Goal: Task Accomplishment & Management: Use online tool/utility

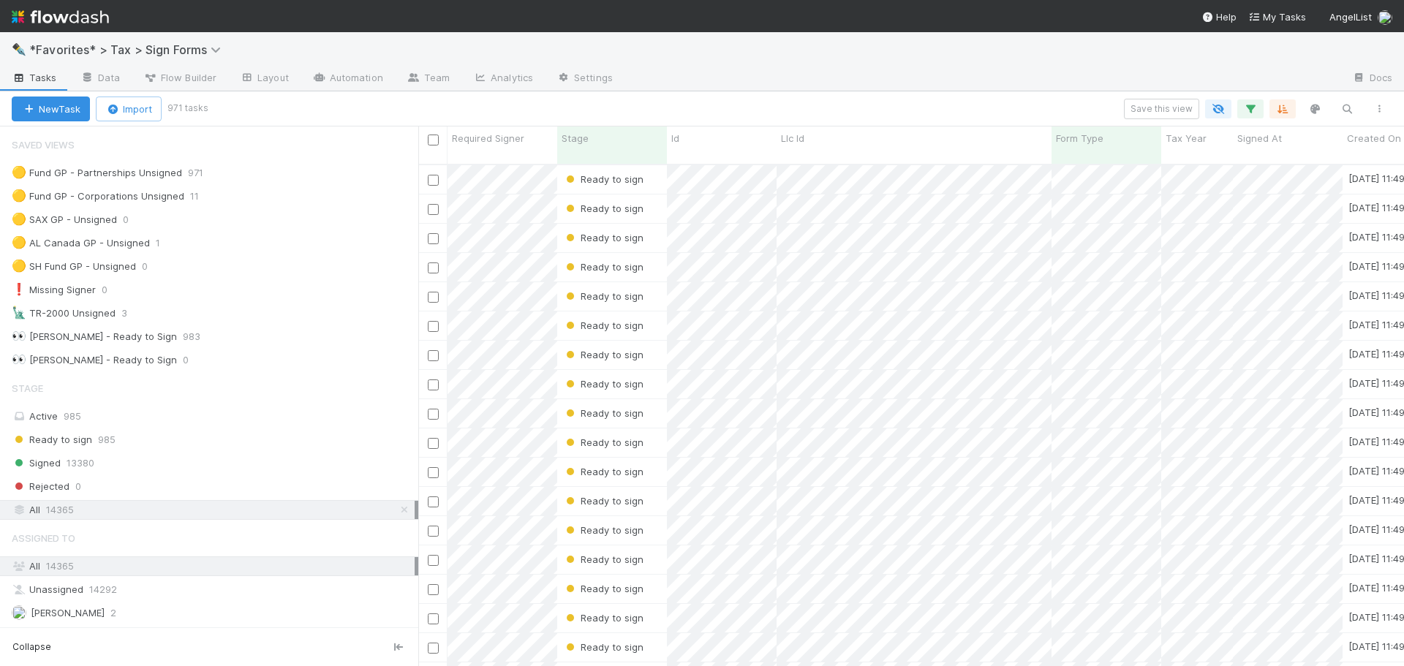
scroll to position [503, 975]
click at [807, 91] on div "New Task Import 971 tasks Save this view" at bounding box center [702, 108] width 1404 height 35
click at [92, 15] on img at bounding box center [60, 16] width 97 height 25
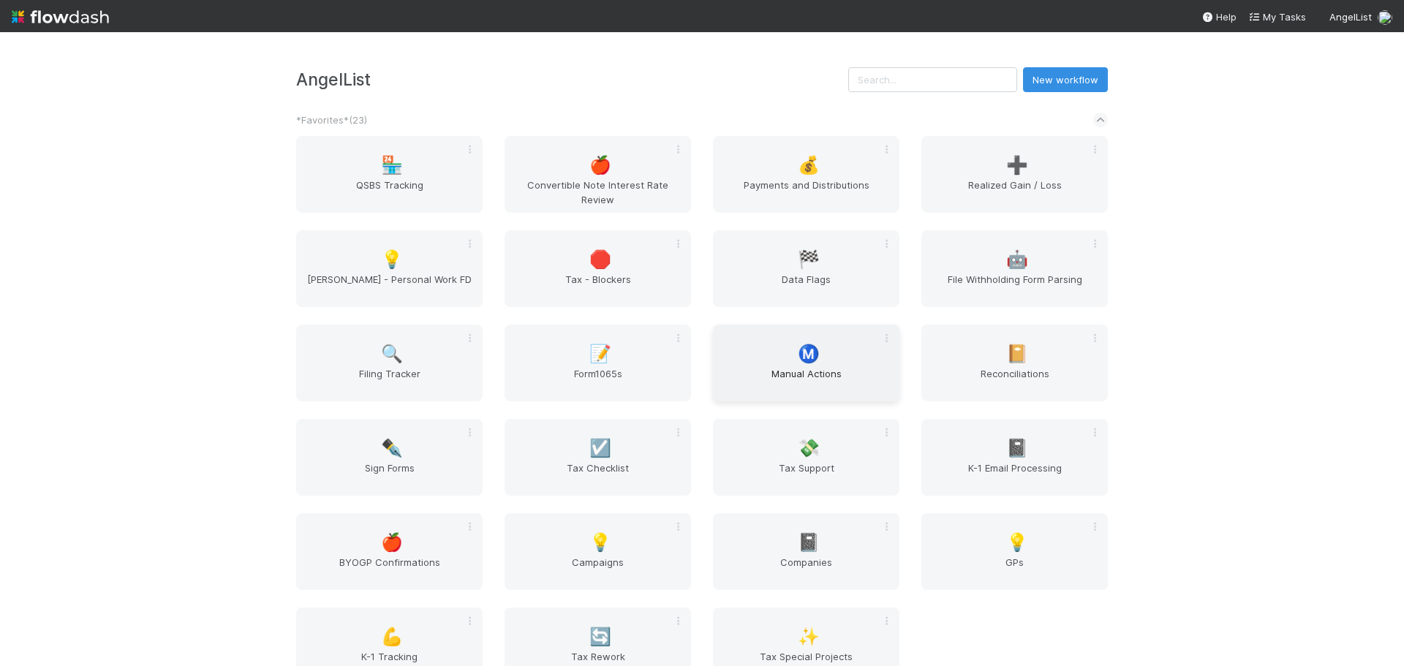
click at [801, 377] on span "Manual Actions" at bounding box center [806, 380] width 175 height 29
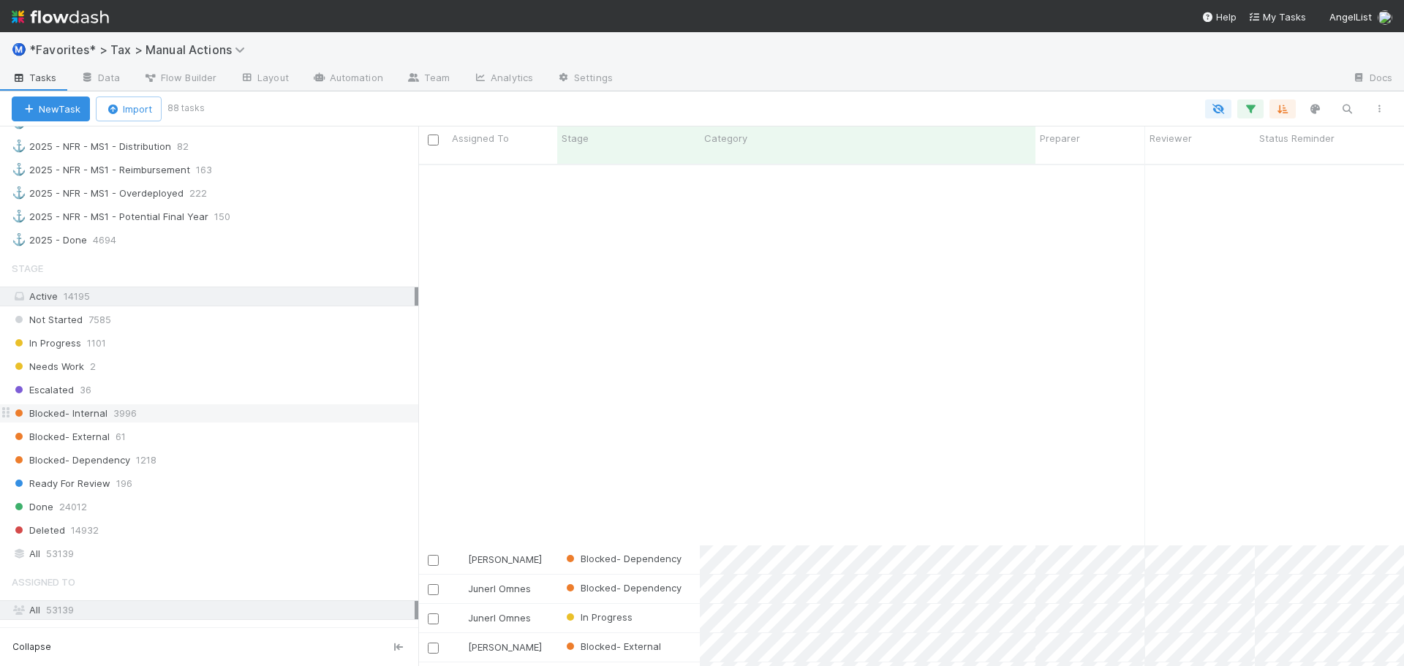
scroll to position [878, 0]
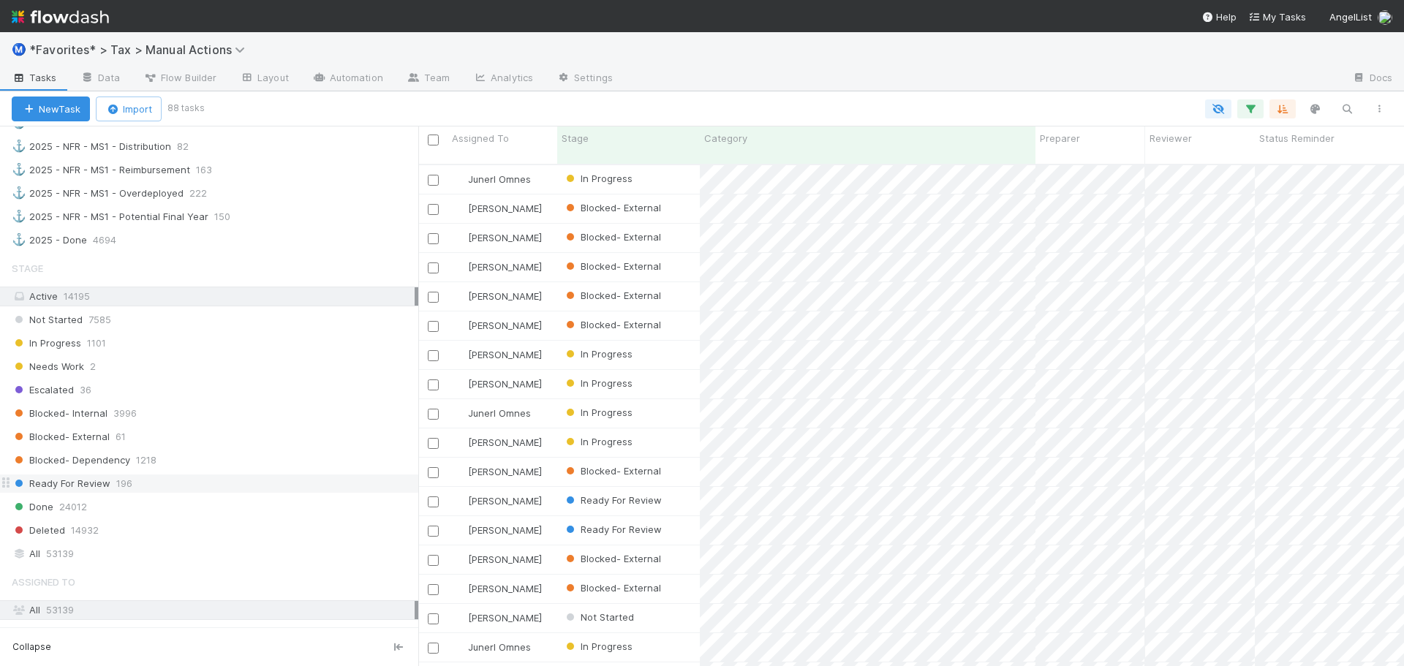
click at [173, 477] on div "Ready For Review 196" at bounding box center [215, 484] width 407 height 18
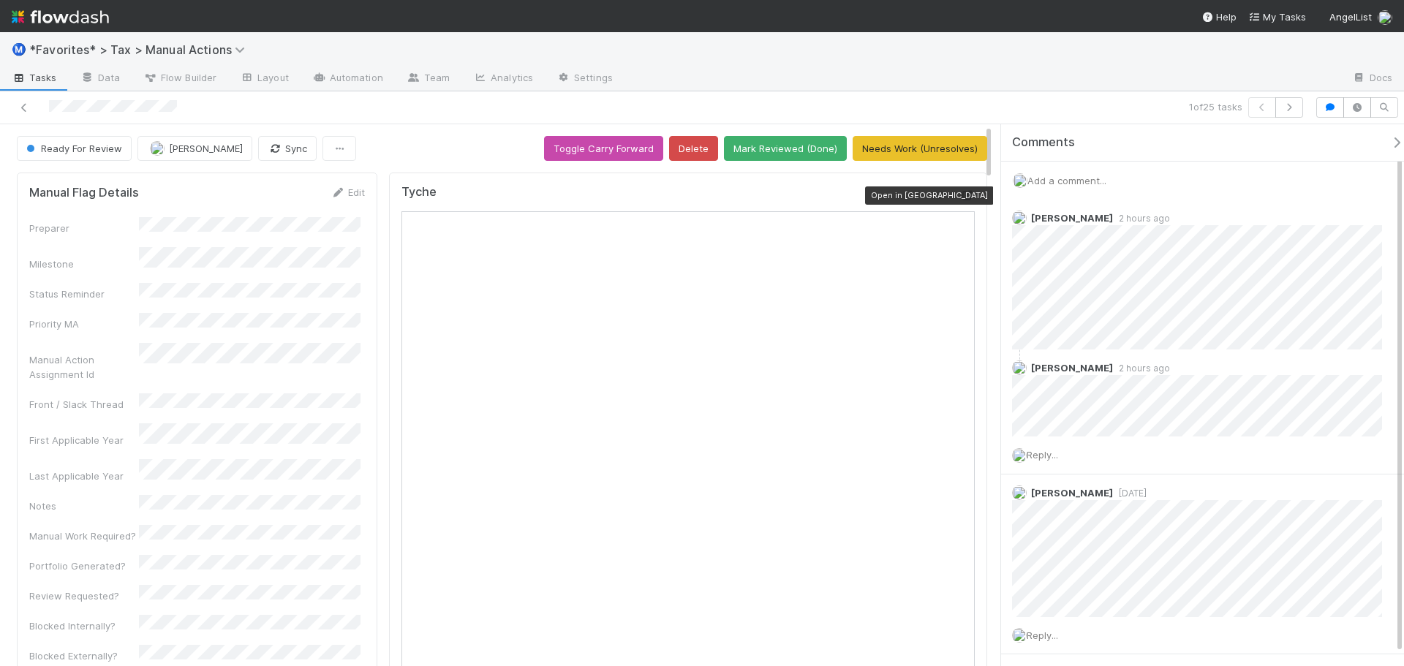
click at [960, 194] on icon at bounding box center [967, 196] width 15 height 10
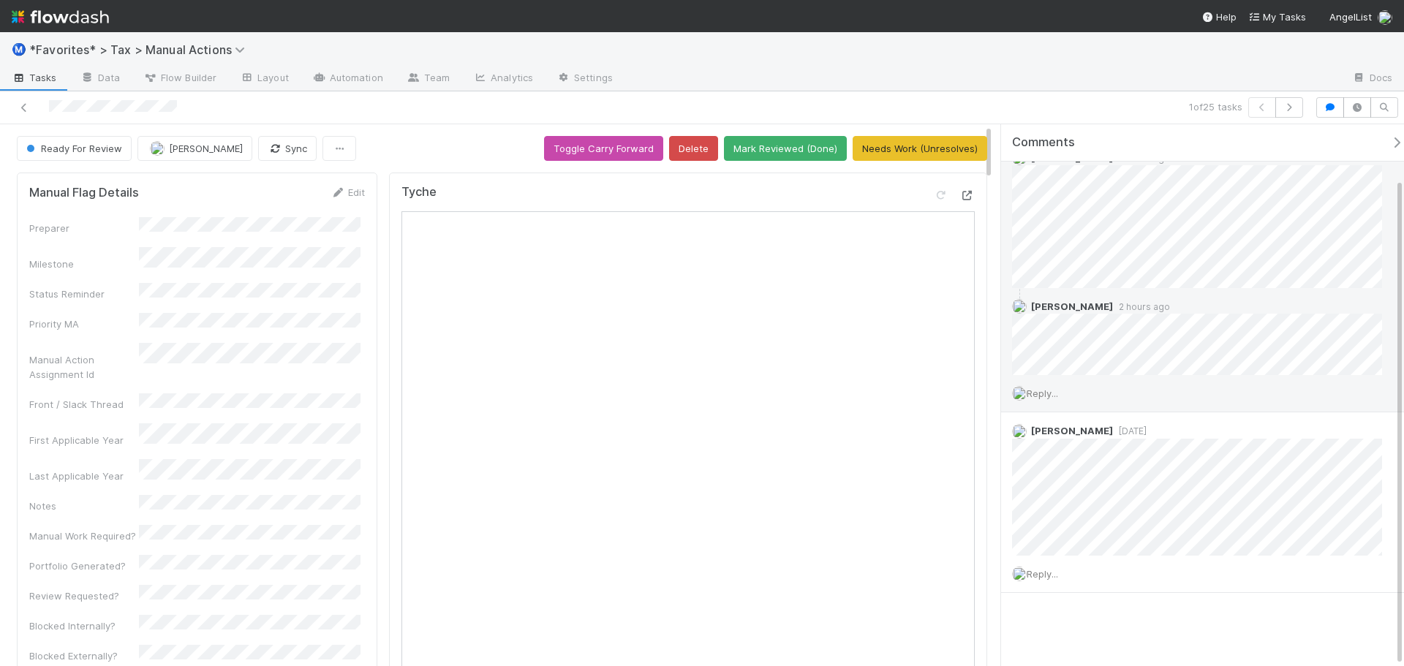
scroll to position [61, 0]
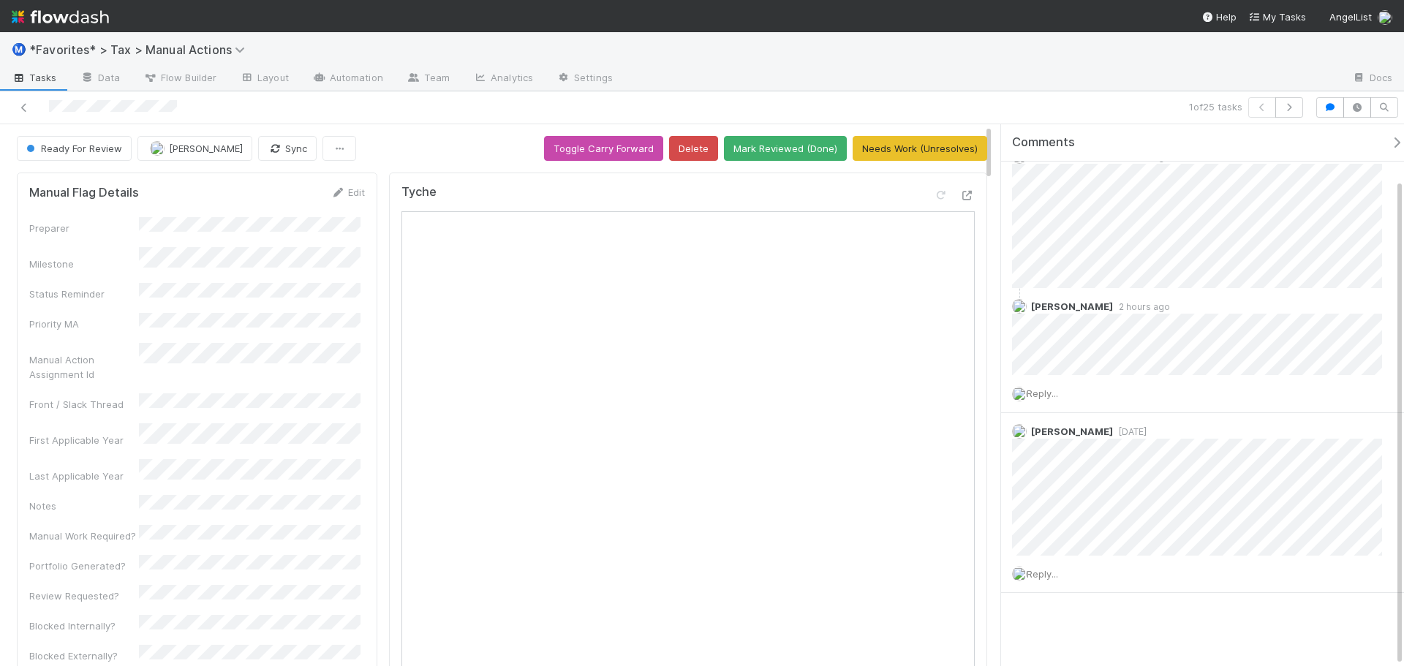
drag, startPoint x: 820, startPoint y: 83, endPoint x: 829, endPoint y: 83, distance: 8.0
click at [825, 83] on div at bounding box center [982, 78] width 716 height 23
click at [1287, 105] on icon "button" at bounding box center [1289, 107] width 15 height 9
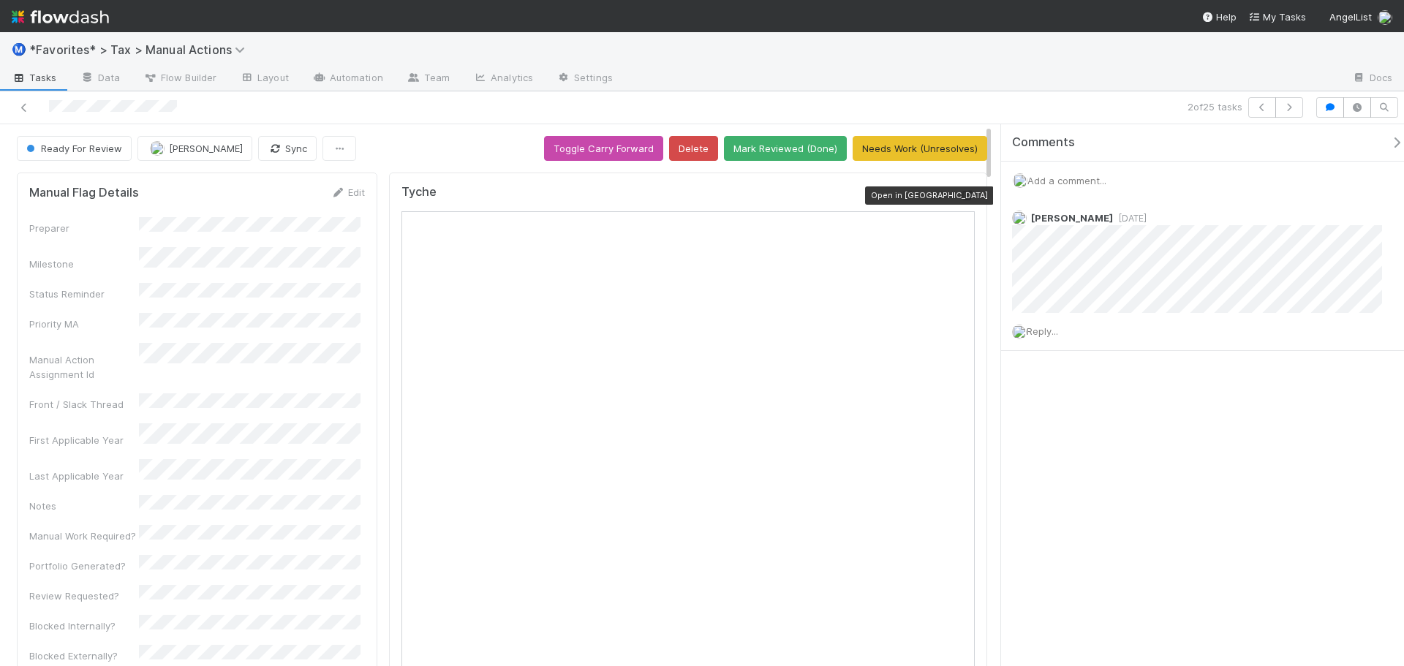
click at [960, 191] on icon at bounding box center [967, 196] width 15 height 10
drag, startPoint x: 918, startPoint y: 82, endPoint x: 997, endPoint y: 91, distance: 80.2
click at [919, 82] on div at bounding box center [982, 78] width 716 height 23
click at [1282, 111] on button "button" at bounding box center [1289, 107] width 28 height 20
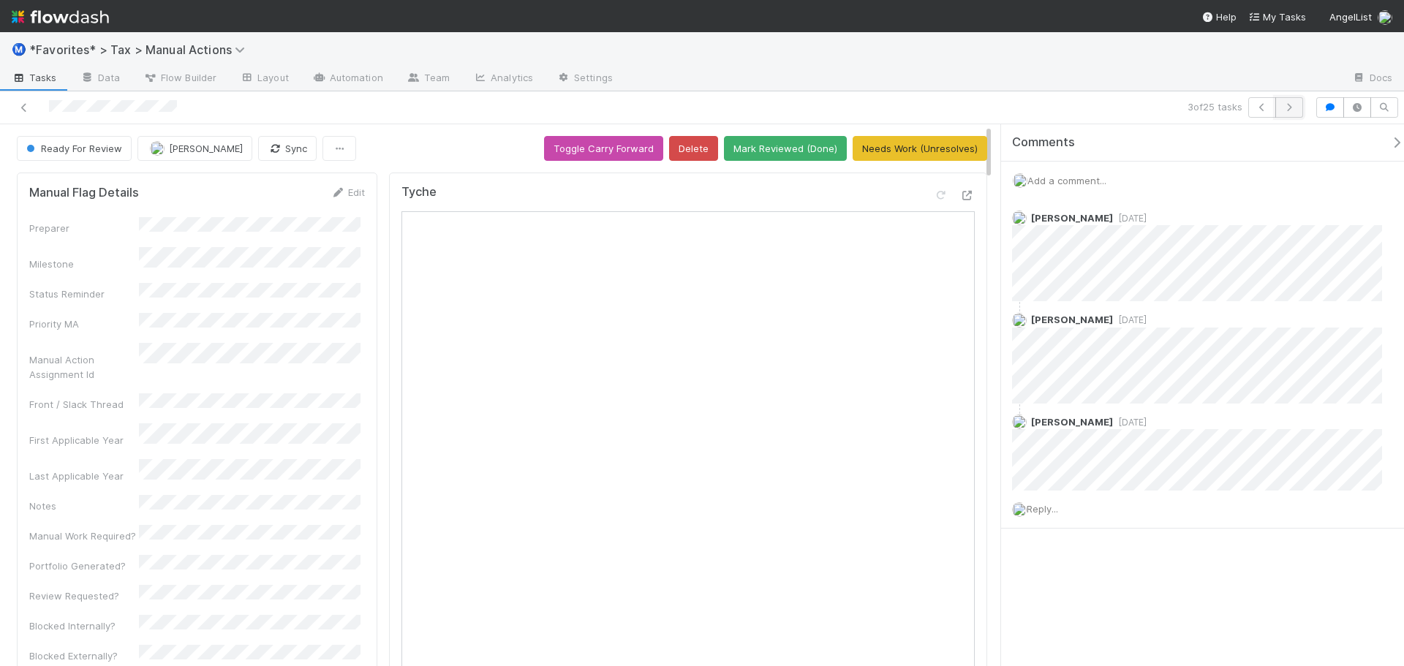
click at [1290, 103] on icon "button" at bounding box center [1289, 107] width 15 height 9
click at [1298, 109] on button "button" at bounding box center [1289, 107] width 28 height 20
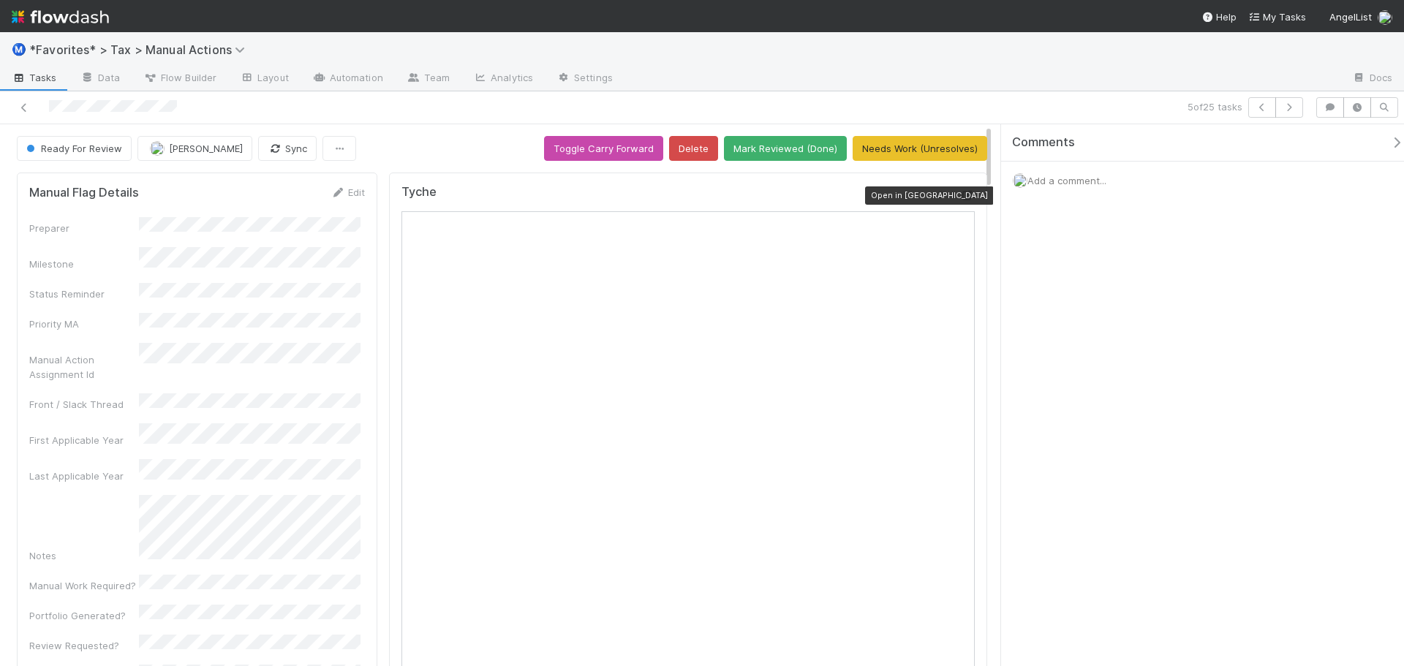
click at [960, 196] on icon at bounding box center [967, 196] width 15 height 10
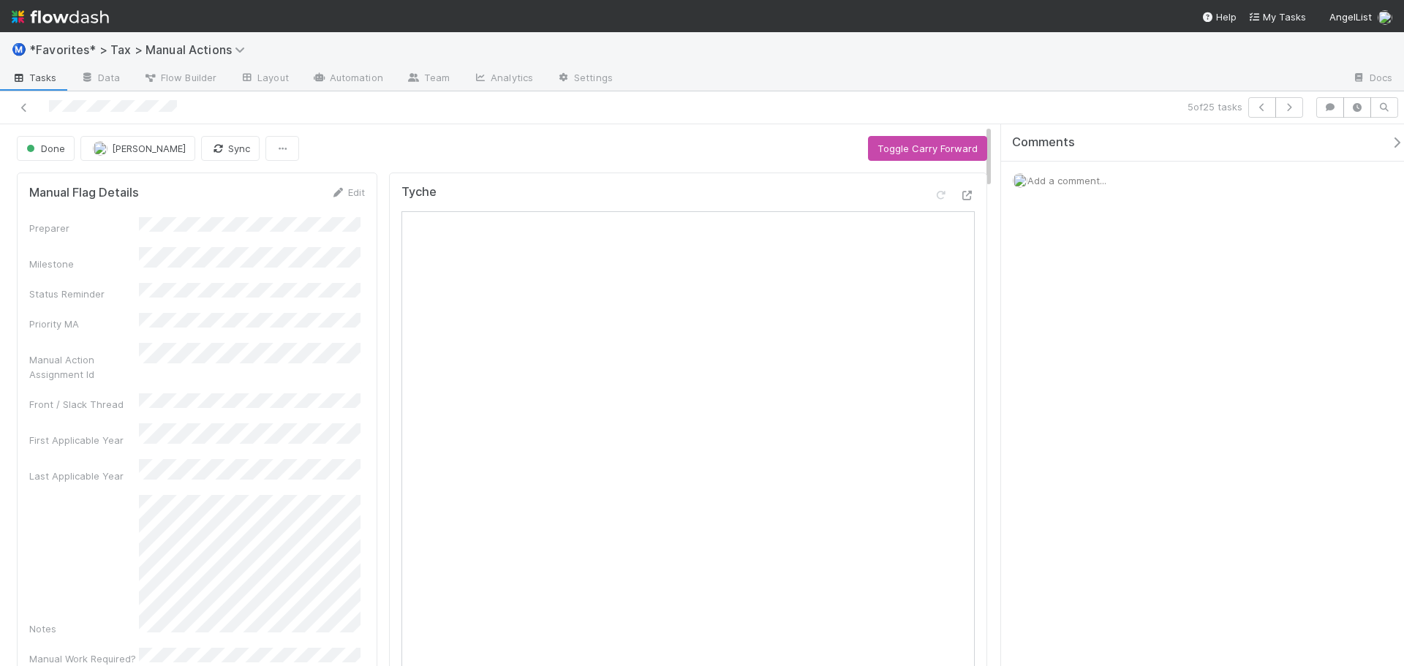
drag, startPoint x: 657, startPoint y: 157, endPoint x: 693, endPoint y: 154, distance: 36.7
click at [657, 157] on div "Done Sam Dragul Sync Toggle Carry Forward" at bounding box center [502, 148] width 970 height 25
click at [1284, 112] on button "button" at bounding box center [1289, 107] width 28 height 20
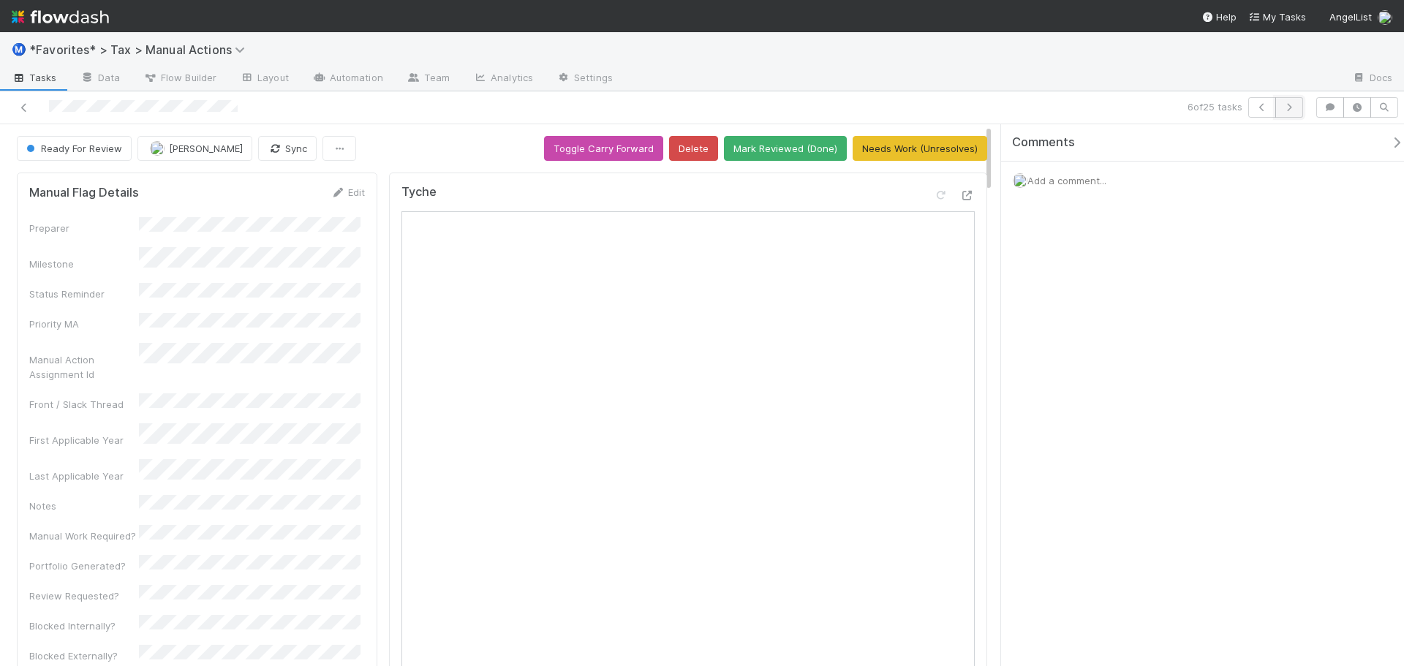
click at [1286, 105] on icon "button" at bounding box center [1289, 107] width 15 height 9
click at [1297, 106] on button "button" at bounding box center [1289, 107] width 28 height 20
click at [960, 193] on icon at bounding box center [967, 196] width 15 height 10
click at [1105, 63] on div "Ⓜ️ *Favorites* > Tax > Manual Actions" at bounding box center [702, 49] width 1404 height 35
click at [1294, 108] on icon "button" at bounding box center [1289, 107] width 15 height 9
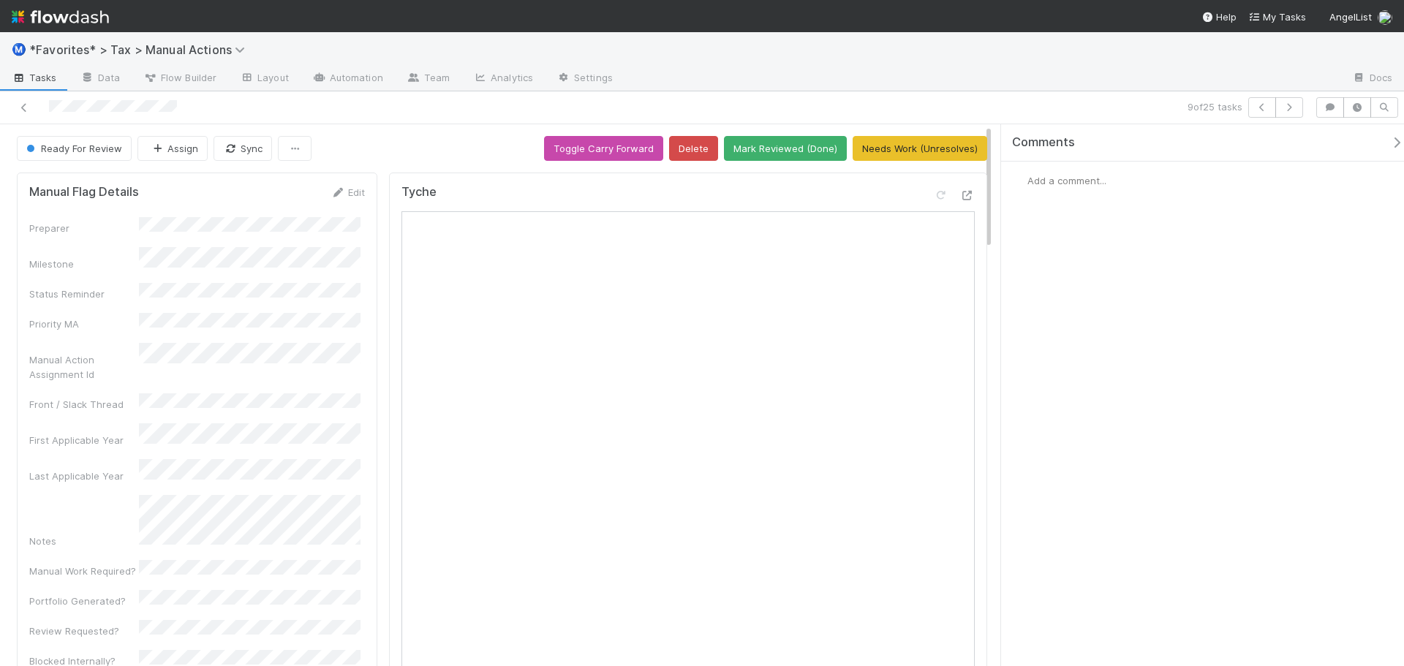
drag, startPoint x: 1085, startPoint y: 83, endPoint x: 1281, endPoint y: 124, distance: 200.2
click at [1098, 87] on div at bounding box center [982, 78] width 716 height 23
click at [1295, 112] on button "button" at bounding box center [1289, 107] width 28 height 20
click at [956, 203] on div at bounding box center [954, 198] width 41 height 20
click at [960, 197] on icon at bounding box center [967, 196] width 15 height 10
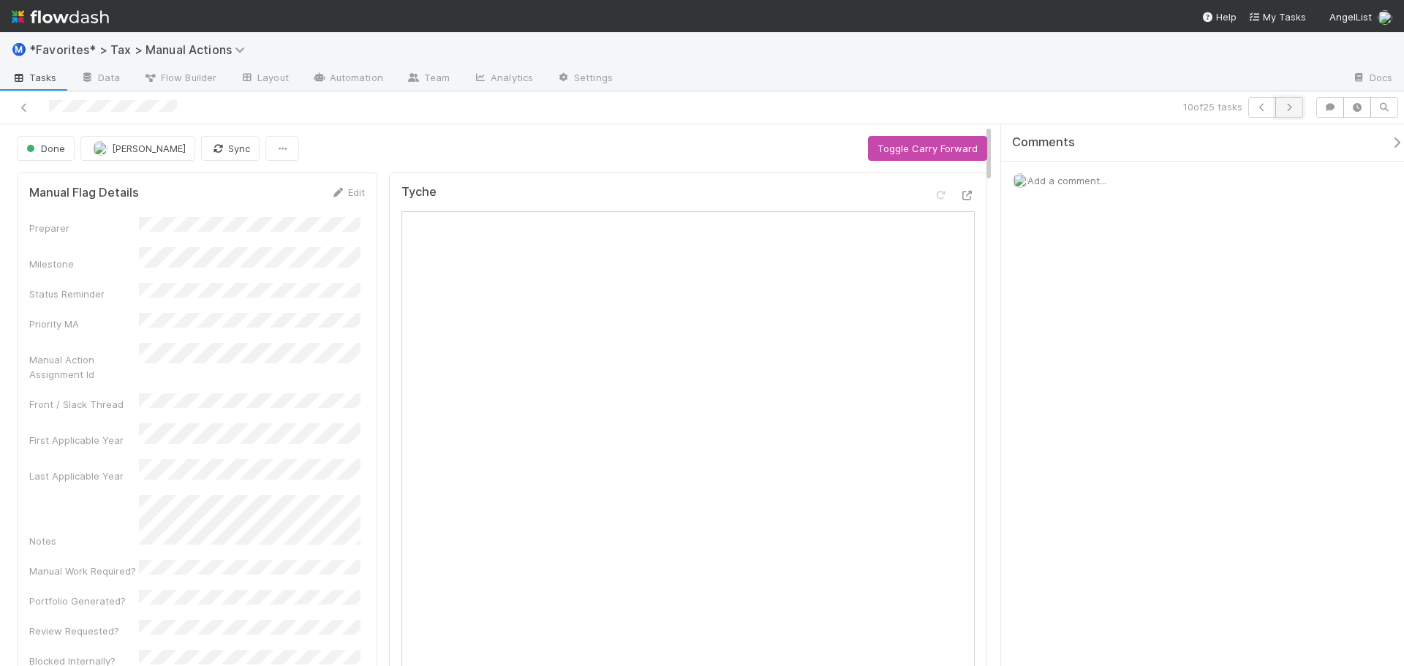
click at [1286, 113] on button "button" at bounding box center [1289, 107] width 28 height 20
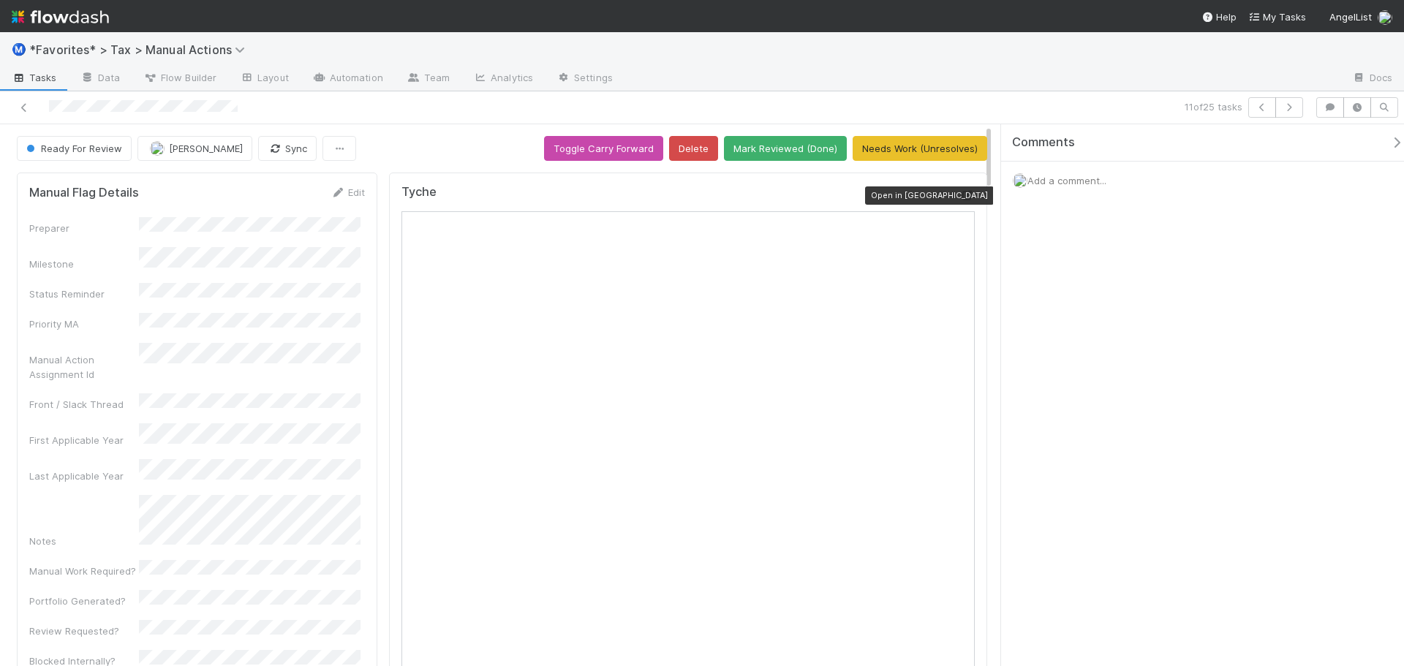
click at [960, 203] on div at bounding box center [967, 195] width 15 height 15
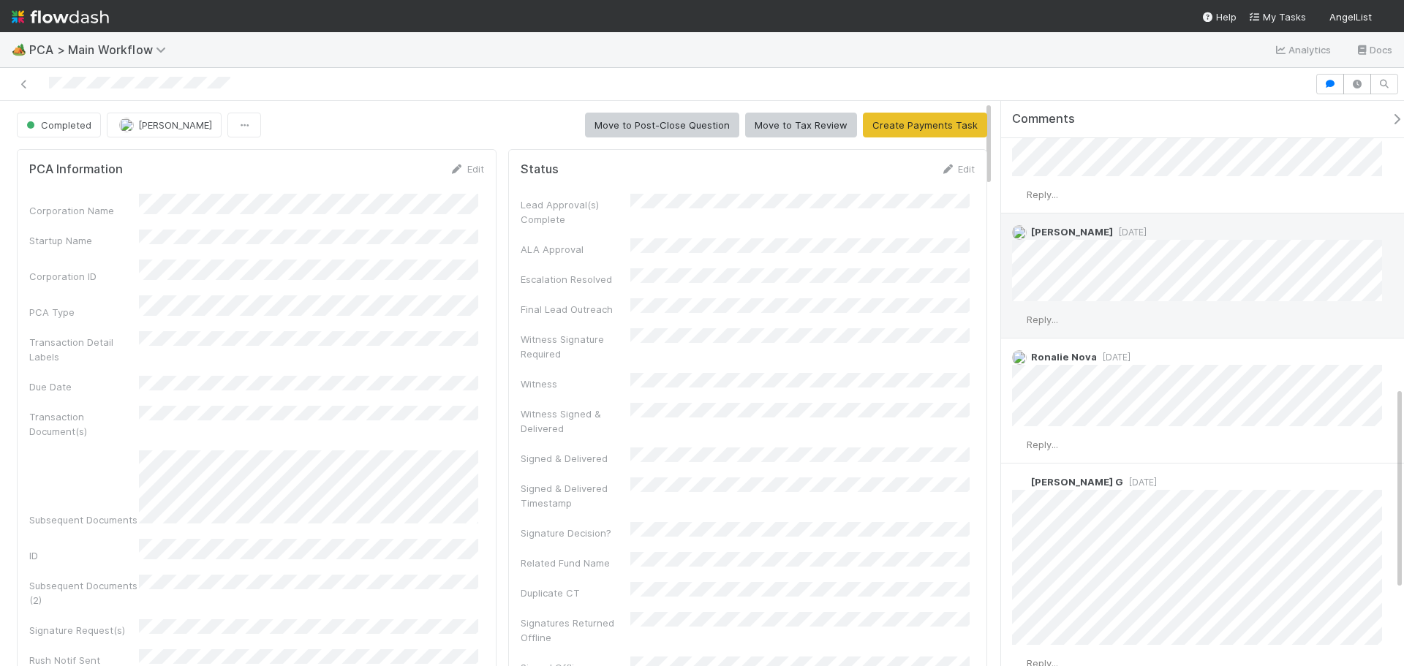
scroll to position [951, 0]
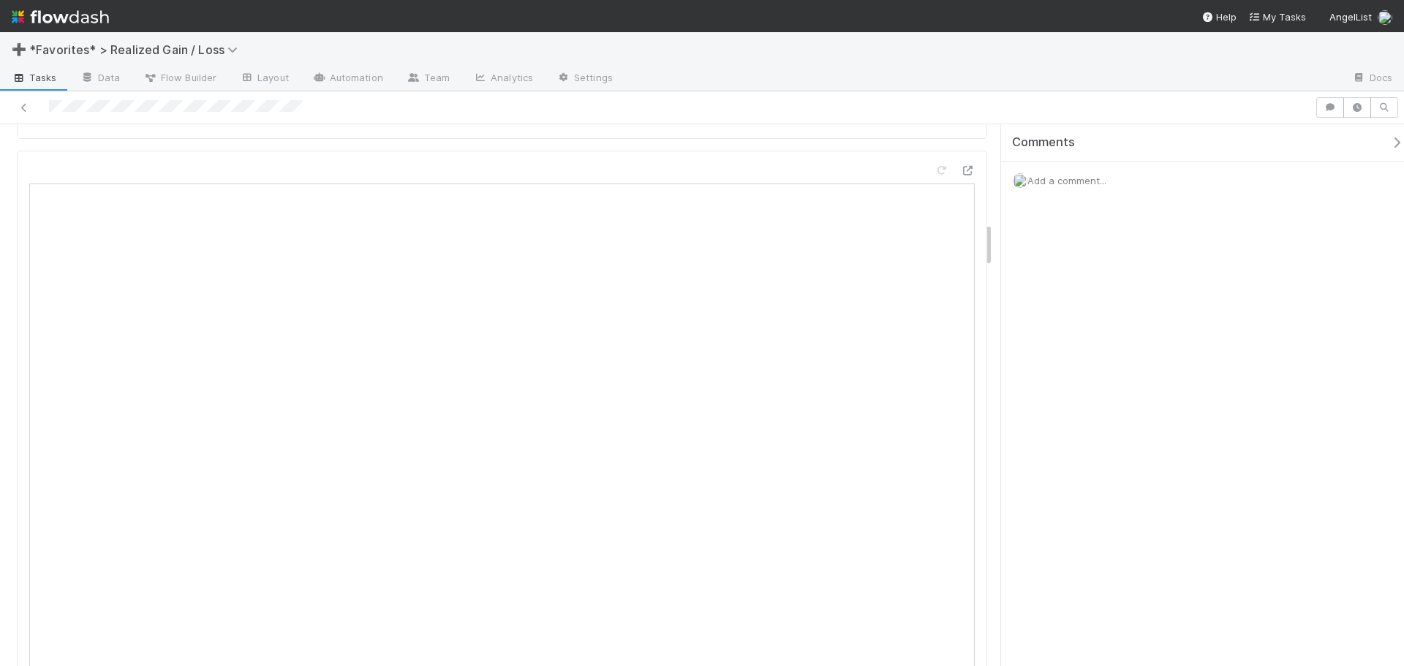
scroll to position [1170, 0]
